Goal: Transaction & Acquisition: Purchase product/service

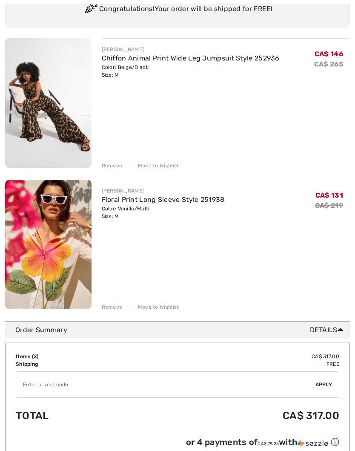
scroll to position [87, 0]
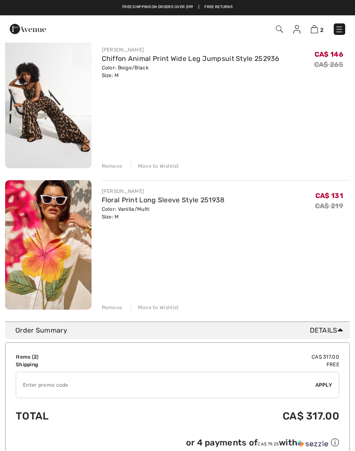
click at [110, 165] on div "Remove" at bounding box center [112, 166] width 21 height 8
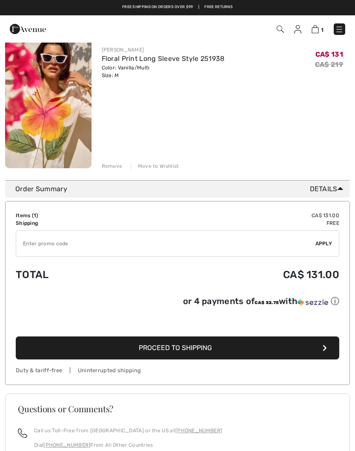
click at [199, 348] on span "Proceed to Shipping" at bounding box center [175, 348] width 73 height 8
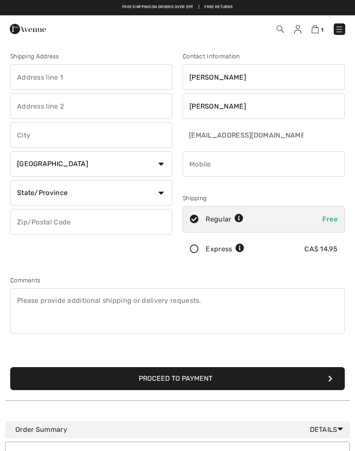
click at [73, 75] on input "text" at bounding box center [91, 77] width 162 height 26
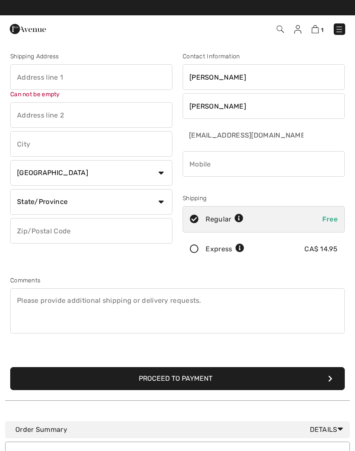
type input "2250 Canonridge Circle"
type input "Oakville"
type input "West Oak Trails"
type input "L6M 4T8"
click at [156, 203] on select "State/Province Alberta British Columbia Manitoba New Brunswick Newfoundland and…" at bounding box center [91, 202] width 162 height 26
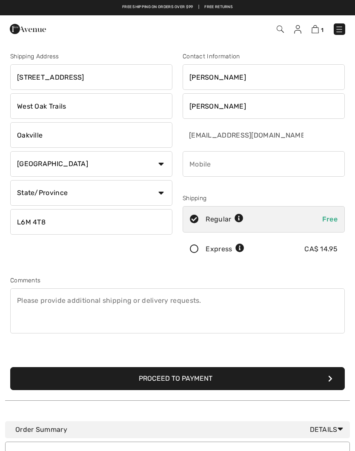
select select "ON"
click at [266, 165] on input "phone" at bounding box center [264, 164] width 162 height 26
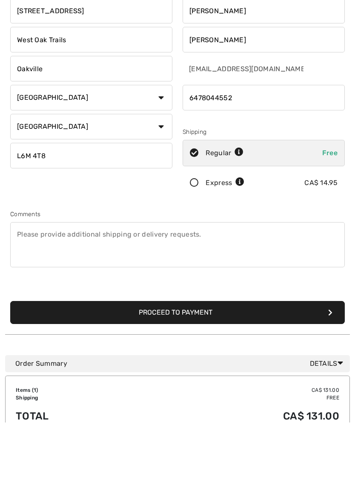
type input "6478044552"
click at [190, 367] on button "Proceed to Payment" at bounding box center [177, 378] width 335 height 23
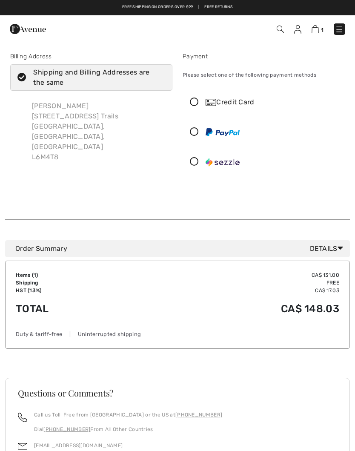
click at [196, 103] on icon at bounding box center [194, 102] width 23 height 9
